Goal: Task Accomplishment & Management: Manage account settings

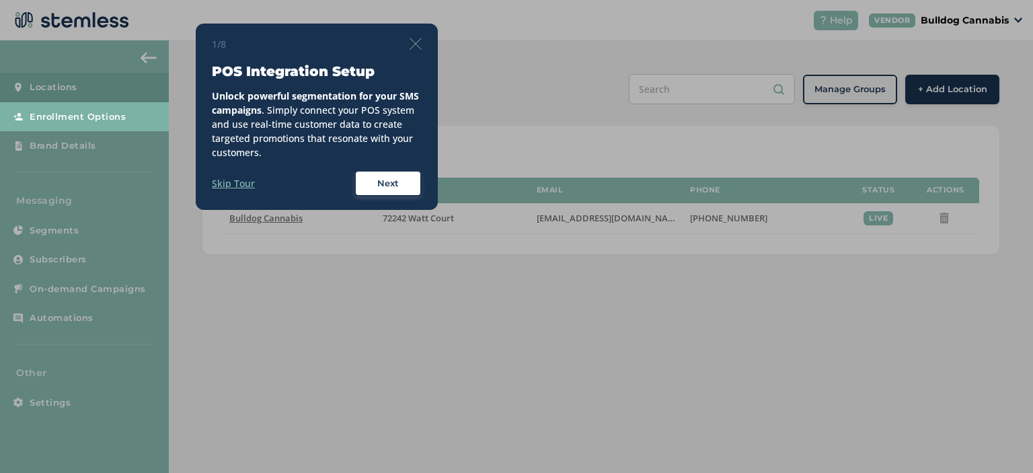
click at [411, 44] on img at bounding box center [415, 44] width 12 height 12
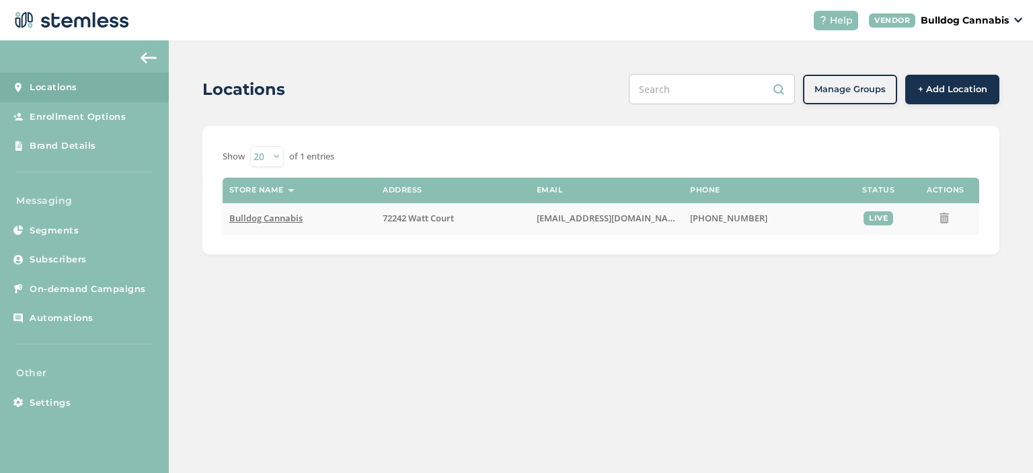
click at [247, 217] on span "Bulldog Cannabis" at bounding box center [265, 218] width 73 height 12
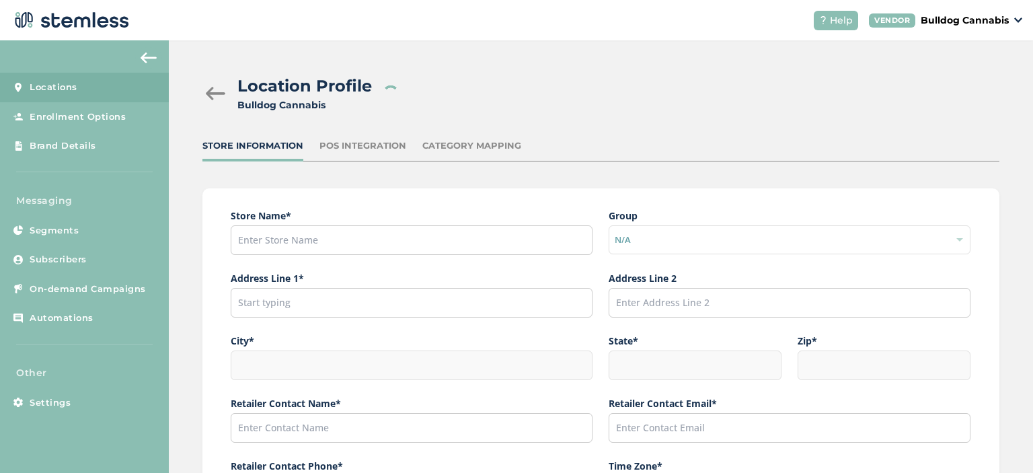
type input "Bulldog Cannabis"
type input "72242 Watt Court"
type input "Thousand Palms"
type input "CA"
type input "92276"
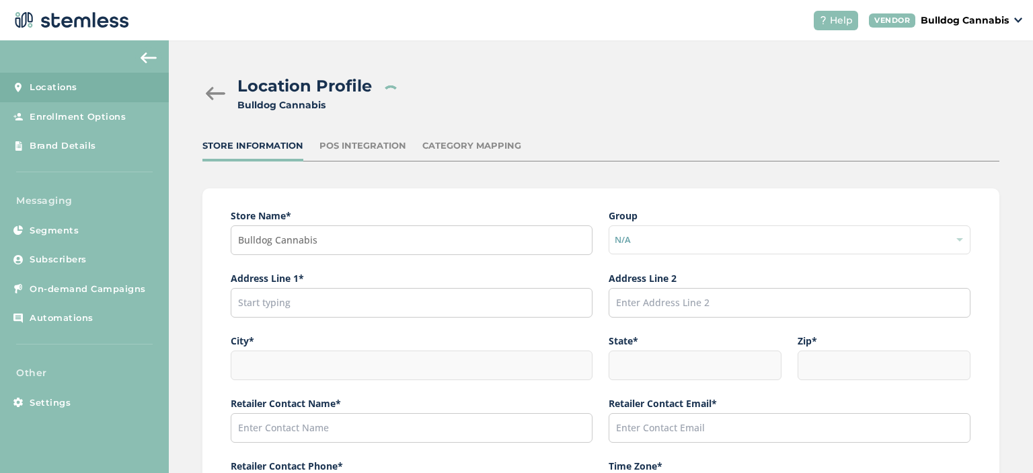
type input "Declan"
type input "[EMAIL_ADDRESS][DOMAIN_NAME]"
type input "[PHONE_NUMBER]"
type input "America/Los_Angeles"
type input "Bulldog"
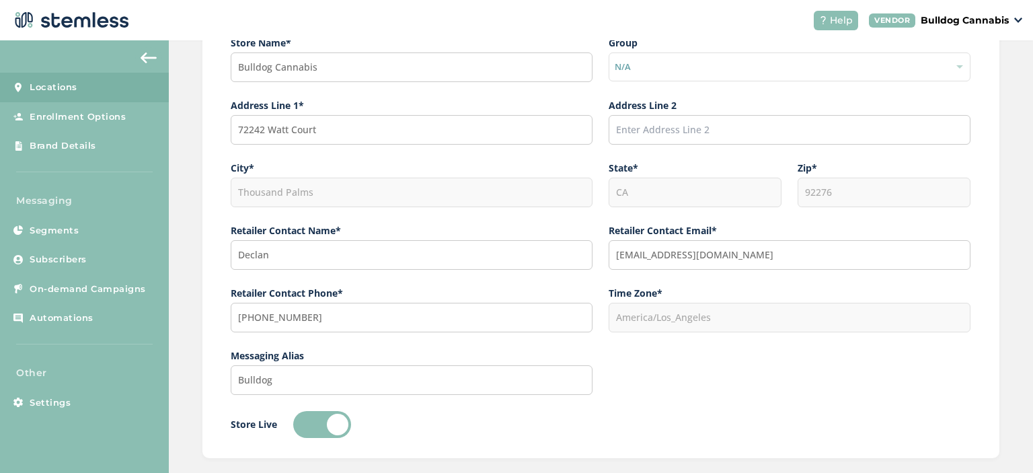
scroll to position [242, 0]
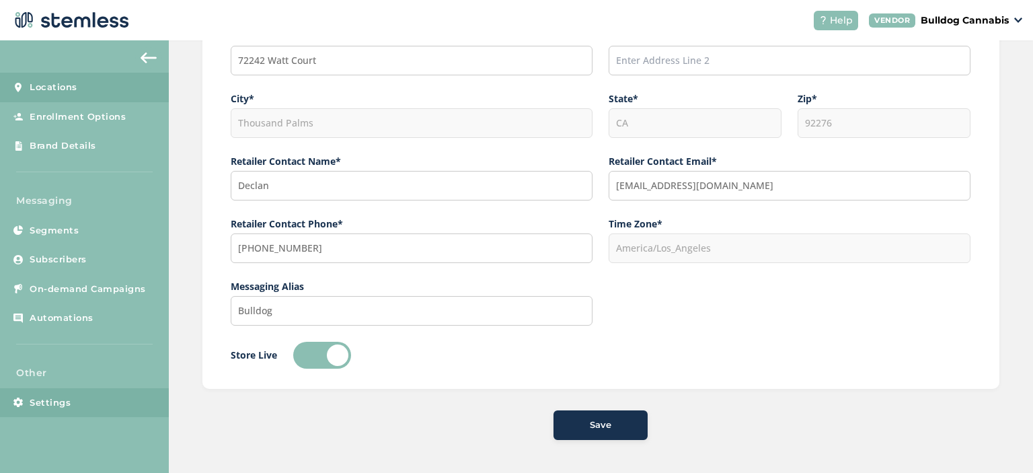
click at [48, 405] on span "Settings" at bounding box center [50, 402] width 41 height 13
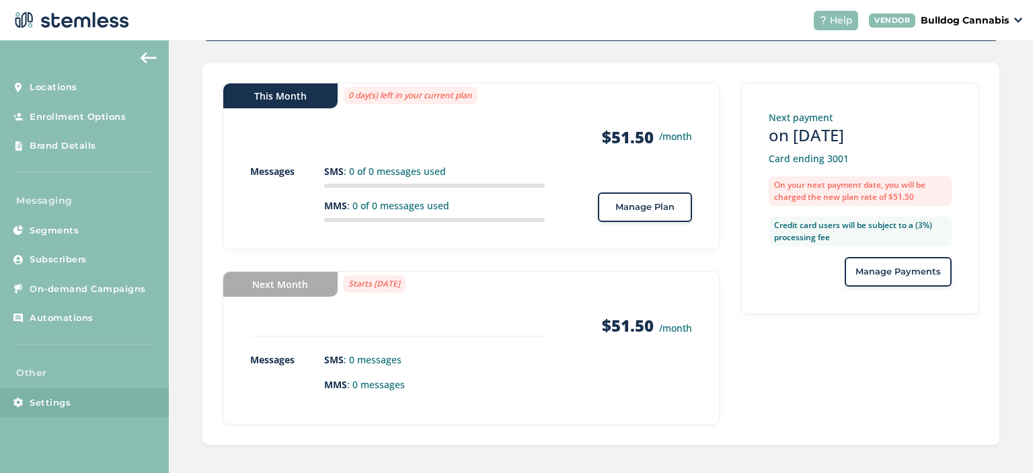
scroll to position [226, 0]
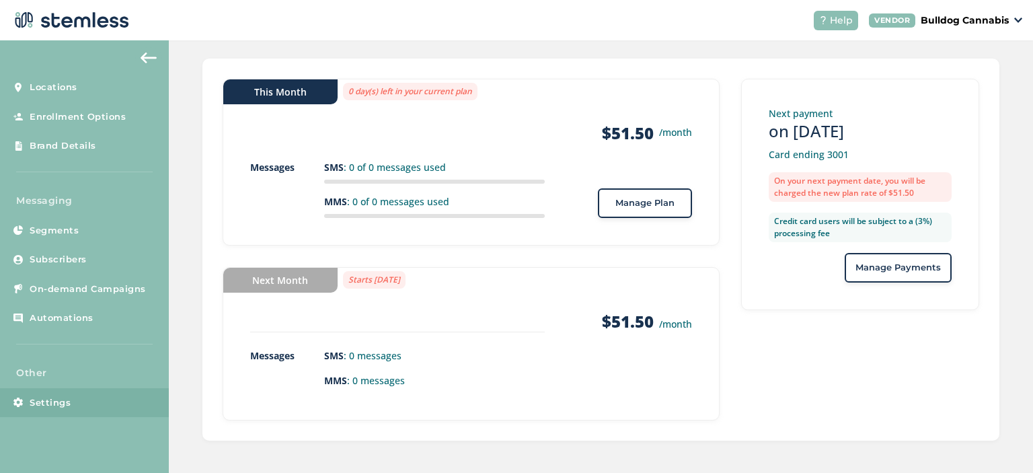
click at [635, 204] on span "Manage Plan" at bounding box center [644, 202] width 59 height 13
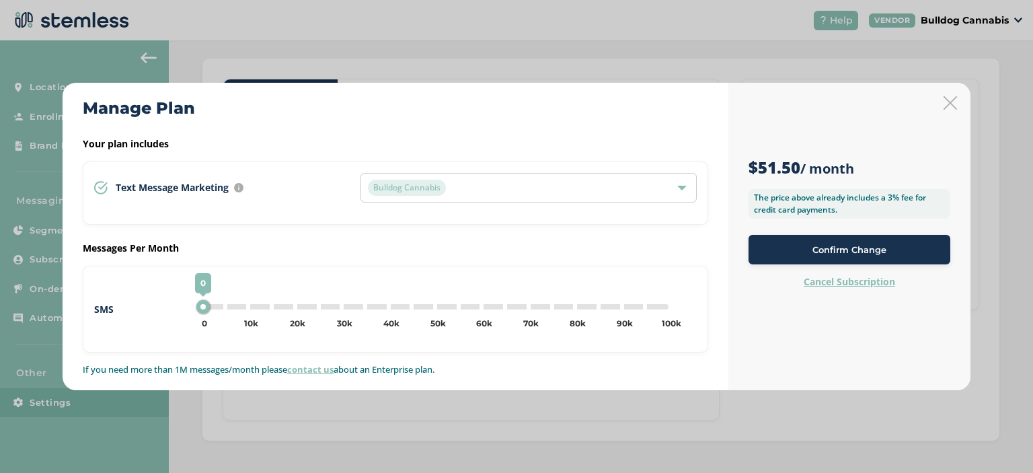
click at [858, 284] on label "Cancel Subscription" at bounding box center [848, 281] width 91 height 13
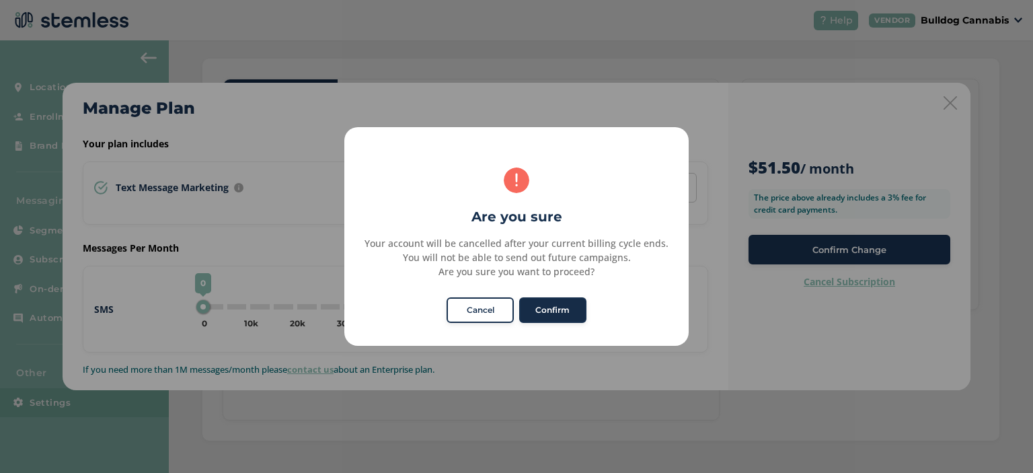
click at [560, 310] on button "Confirm" at bounding box center [552, 310] width 67 height 26
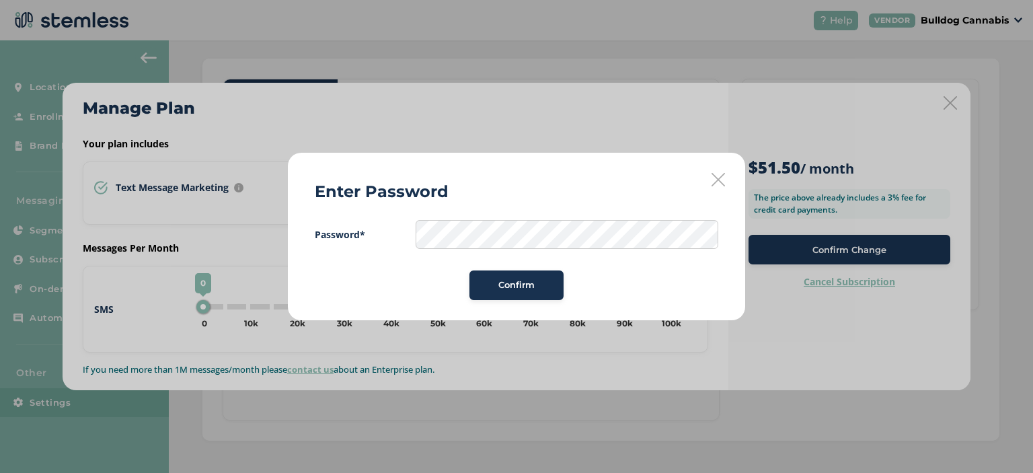
click at [503, 284] on span "Confirm" at bounding box center [516, 284] width 36 height 13
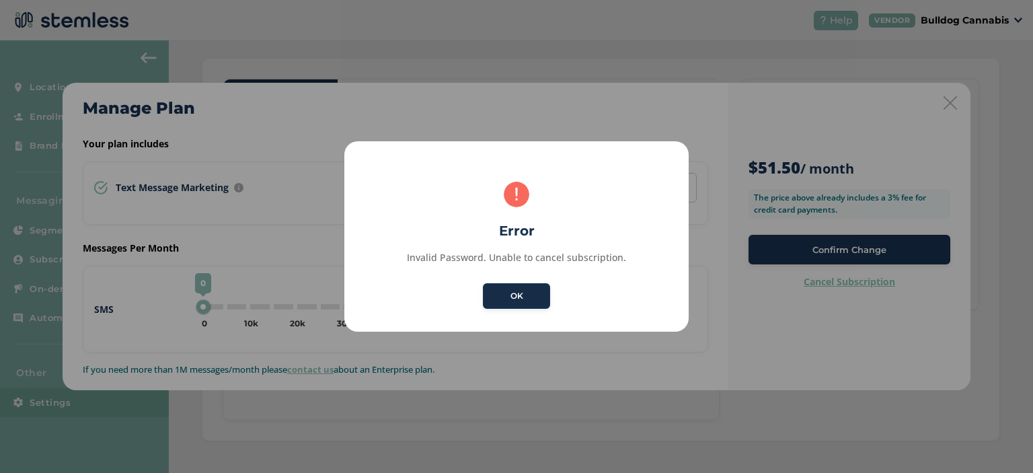
click at [506, 305] on button "OK" at bounding box center [516, 296] width 67 height 26
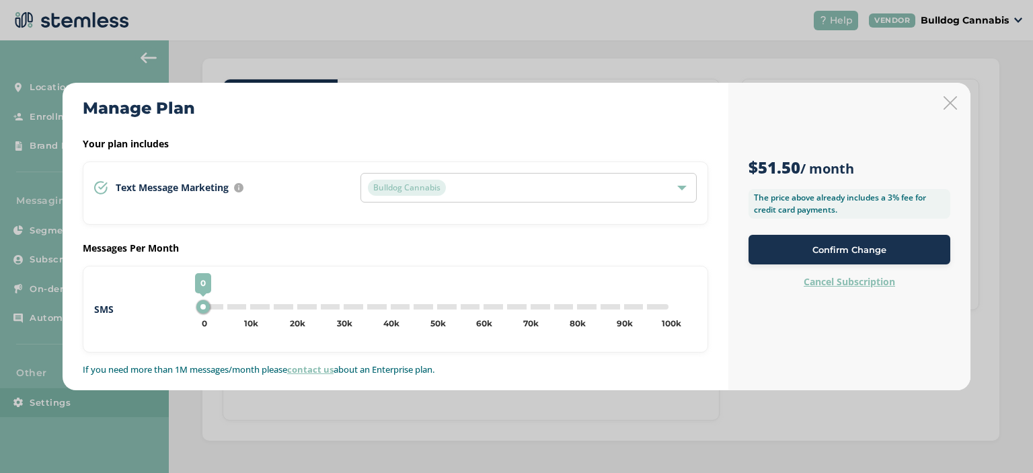
click at [948, 104] on icon at bounding box center [949, 102] width 13 height 13
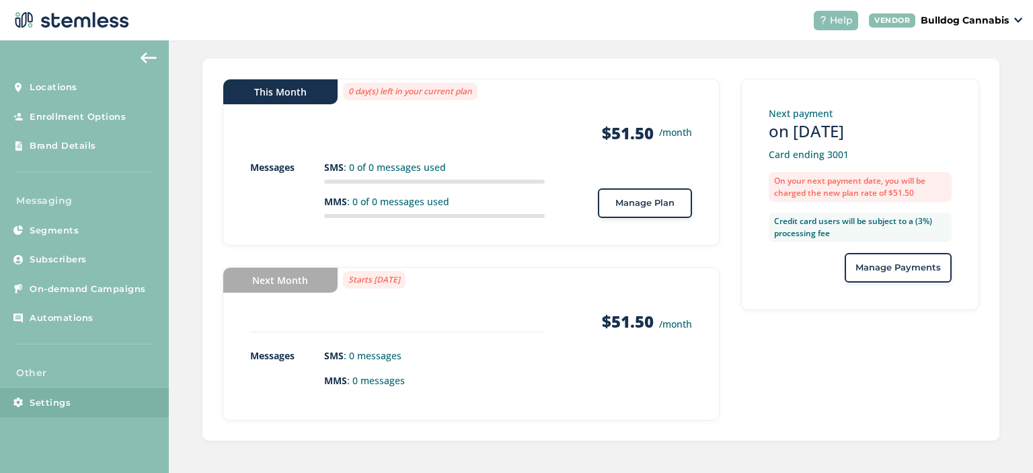
drag, startPoint x: 859, startPoint y: 129, endPoint x: 853, endPoint y: 126, distance: 7.2
click at [853, 126] on h3 "on [DATE]" at bounding box center [859, 131] width 183 height 22
click at [844, 107] on p "Next payment" at bounding box center [859, 113] width 183 height 14
click at [867, 268] on span "Manage Payments" at bounding box center [897, 267] width 85 height 13
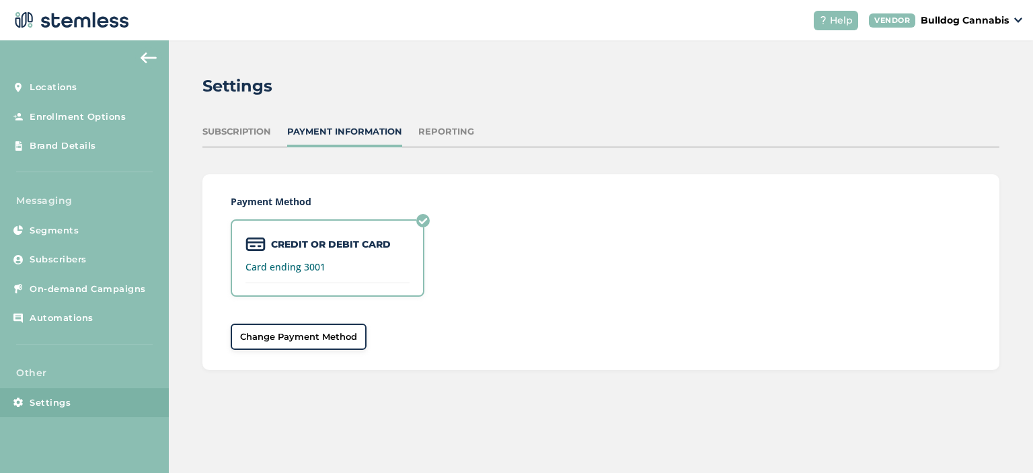
click at [284, 265] on label "Card ending 3001" at bounding box center [327, 266] width 164 height 9
click at [326, 268] on label "Card ending 3001" at bounding box center [327, 266] width 164 height 9
click at [313, 336] on span "Change Payment Method" at bounding box center [298, 336] width 117 height 13
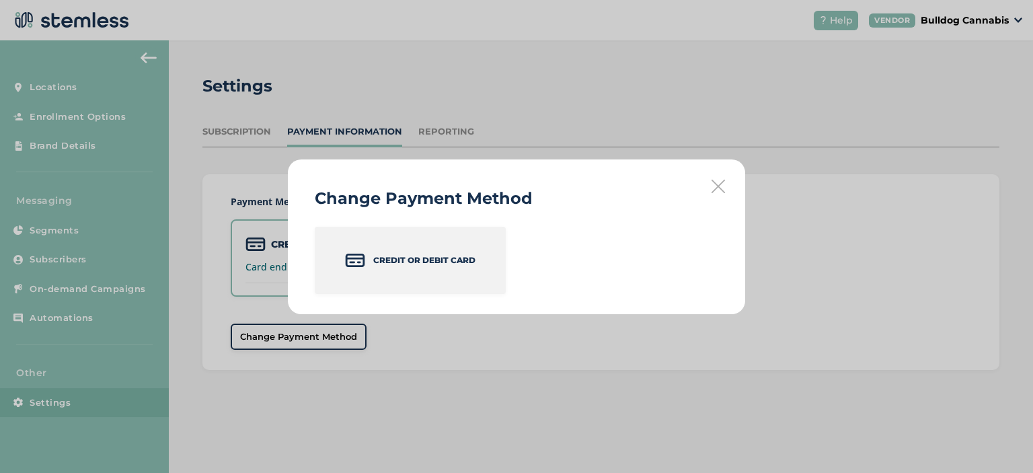
click at [394, 263] on p "Credit or Debit Card" at bounding box center [424, 260] width 102 height 12
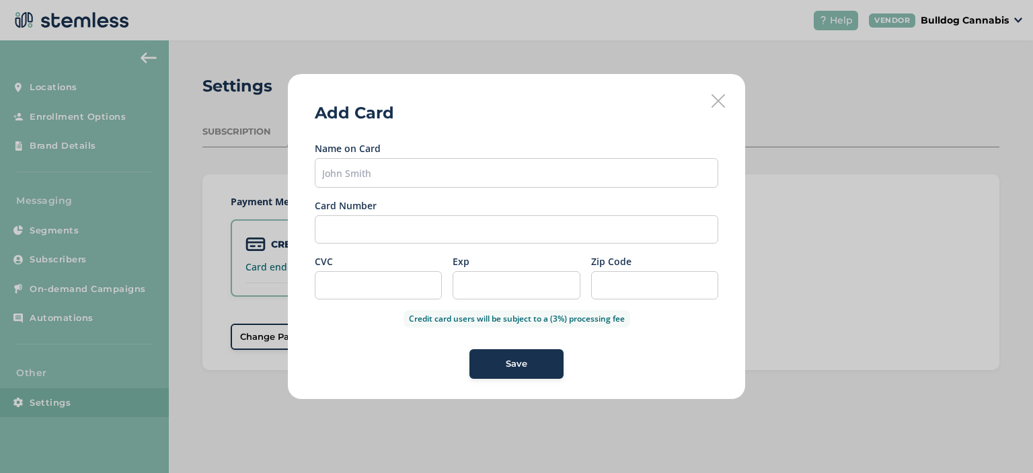
click at [718, 102] on icon at bounding box center [717, 100] width 13 height 13
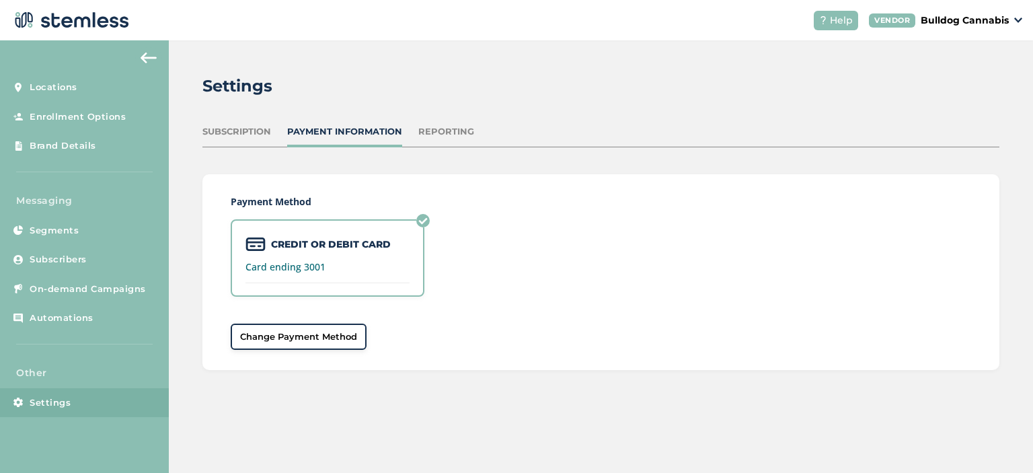
click at [423, 220] on img at bounding box center [422, 220] width 13 height 13
click at [447, 221] on div "CREDIT OR DEBIT CARD Card ending 3001" at bounding box center [601, 257] width 740 height 77
click at [237, 130] on div "Subscription" at bounding box center [236, 131] width 69 height 13
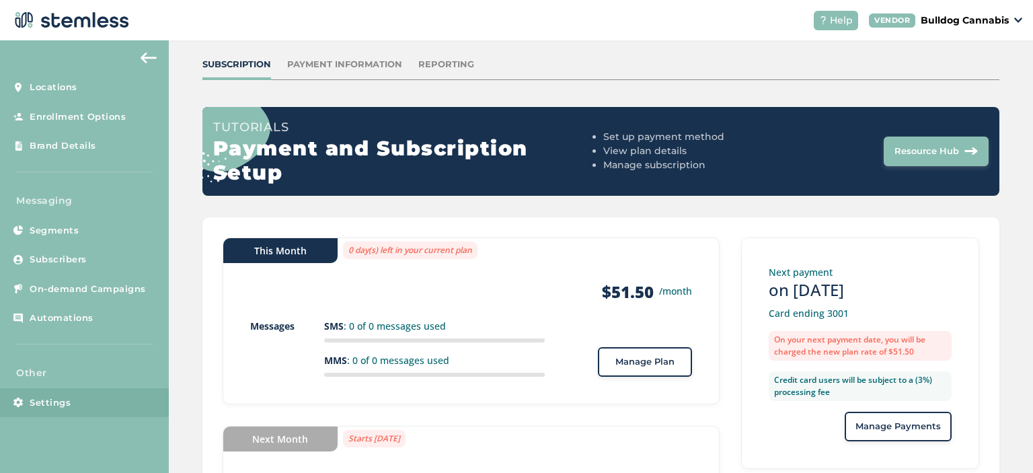
scroll to position [134, 0]
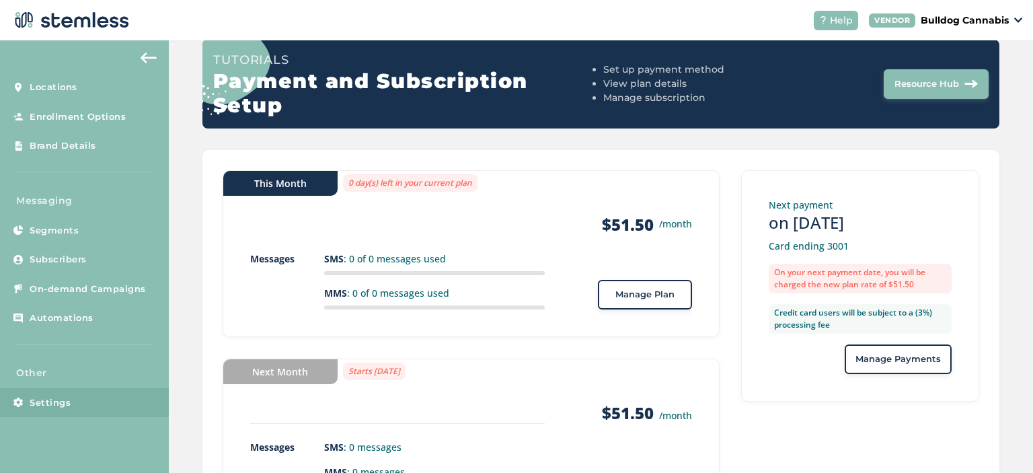
click at [605, 284] on button "Manage Plan" at bounding box center [645, 295] width 94 height 30
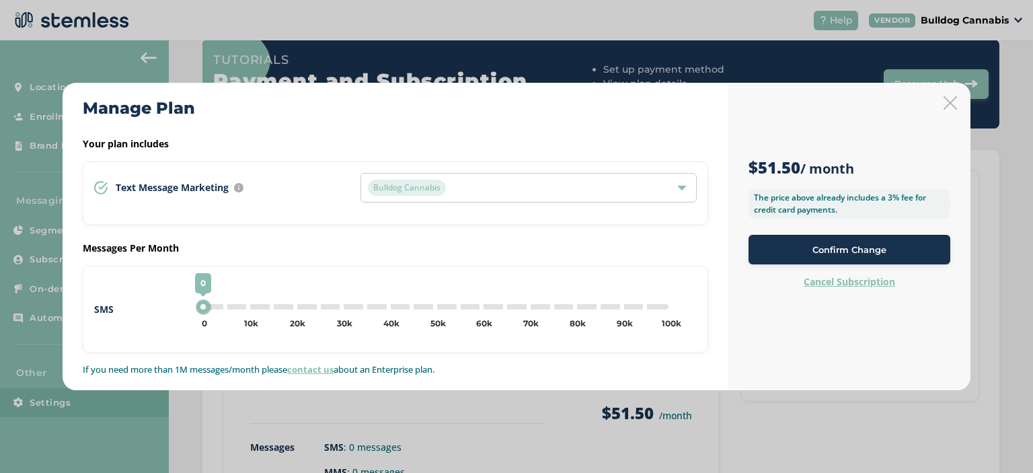
click at [678, 184] on div at bounding box center [681, 187] width 9 height 9
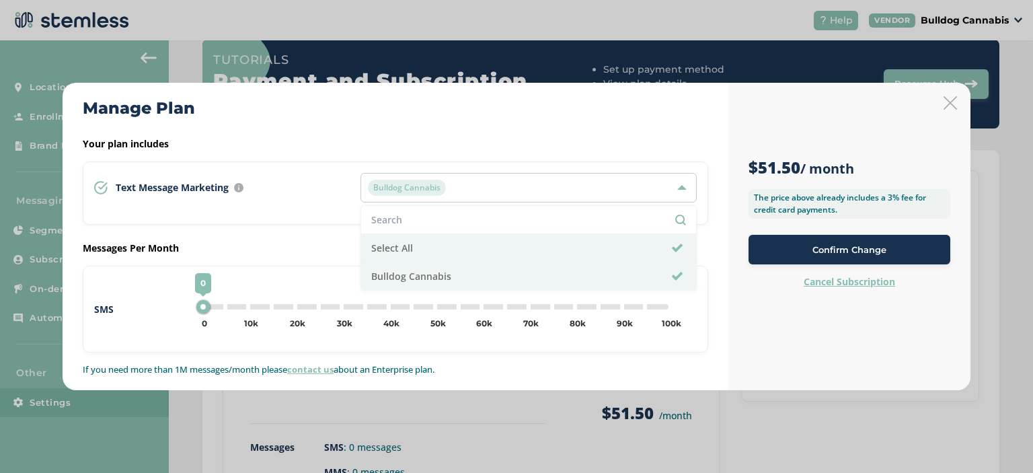
click at [678, 184] on div at bounding box center [681, 187] width 9 height 9
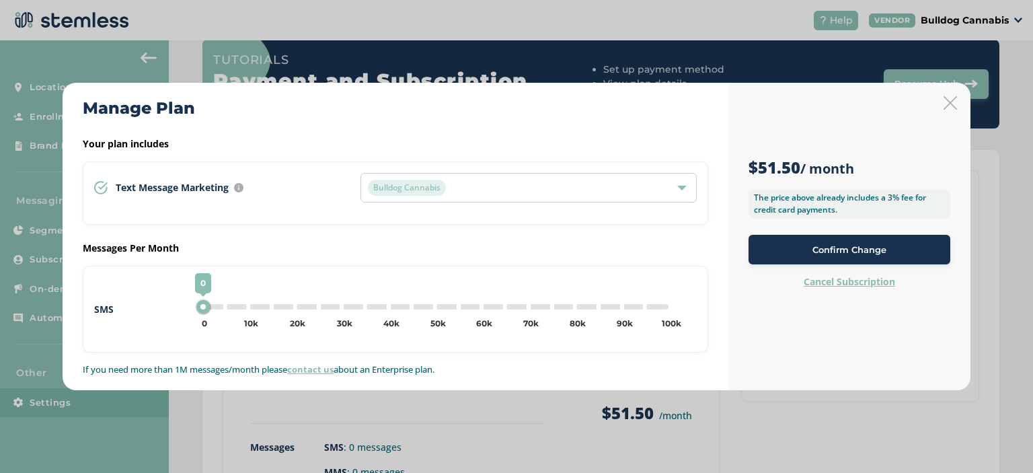
click at [844, 282] on label "Cancel Subscription" at bounding box center [848, 281] width 91 height 13
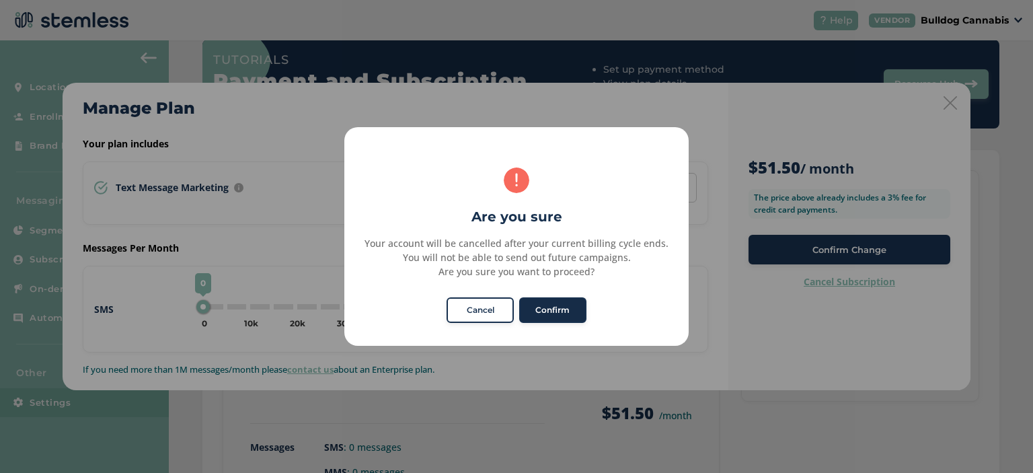
click at [545, 309] on button "Confirm" at bounding box center [552, 310] width 67 height 26
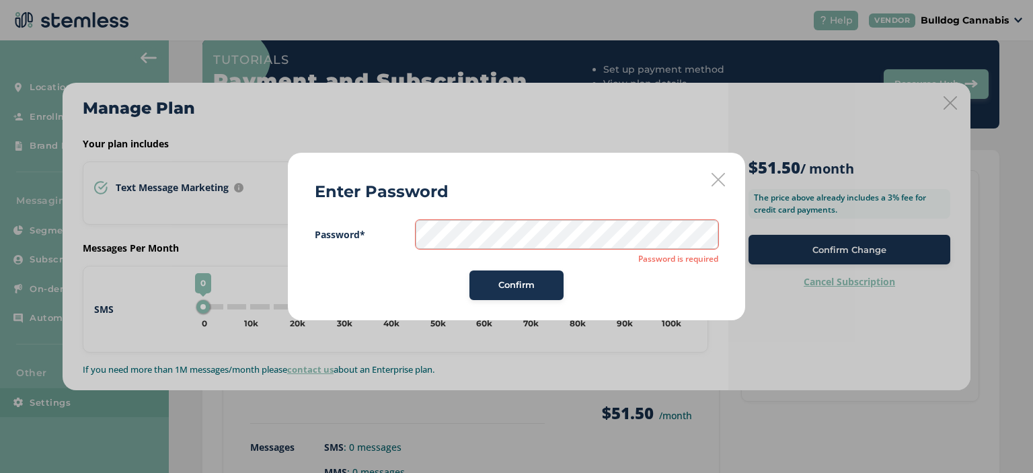
click at [432, 280] on div "Confirm" at bounding box center [516, 285] width 403 height 30
click at [428, 268] on span "Password* Password is required Confirm" at bounding box center [516, 260] width 403 height 80
click at [525, 283] on span "Confirm" at bounding box center [516, 284] width 36 height 13
